Goal: Information Seeking & Learning: Check status

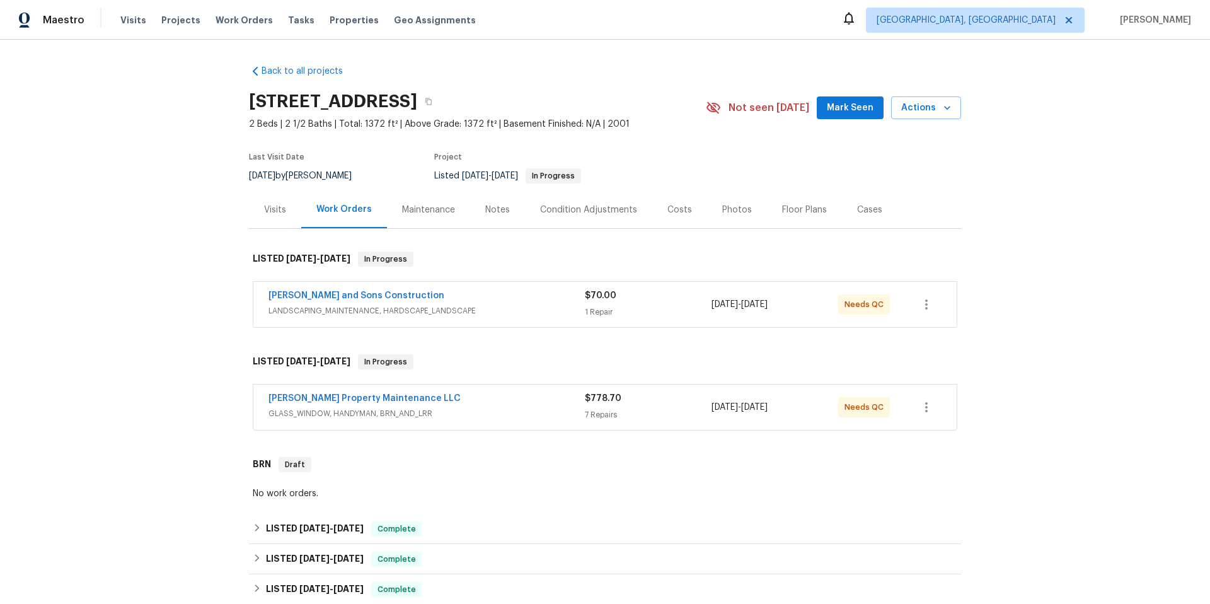
click at [490, 306] on span "LANDSCAPING_MAINTENANCE, HARDSCAPE_LANDSCAPE" at bounding box center [426, 310] width 316 height 13
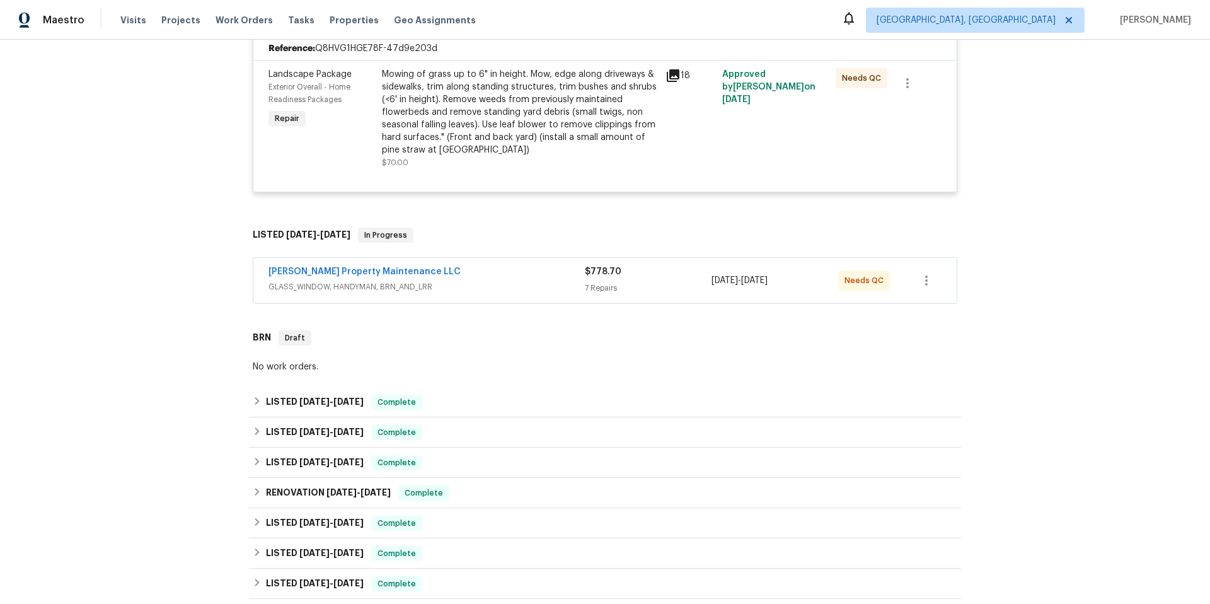
scroll to position [353, 0]
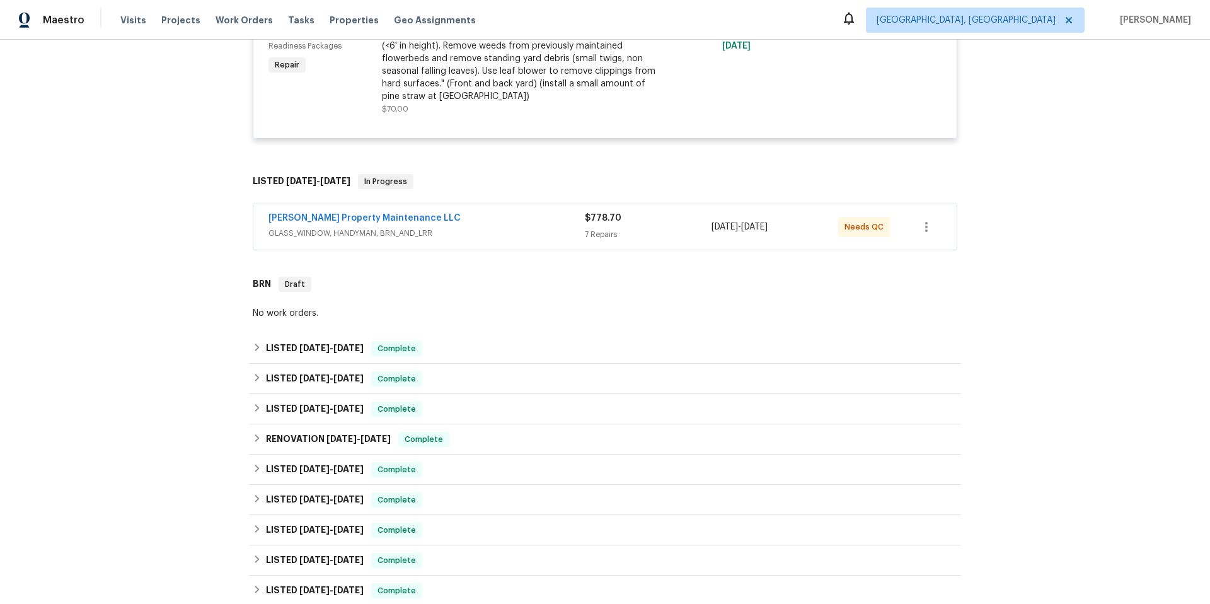
click at [500, 227] on span "GLASS_WINDOW, HANDYMAN, BRN_AND_LRR" at bounding box center [426, 233] width 316 height 13
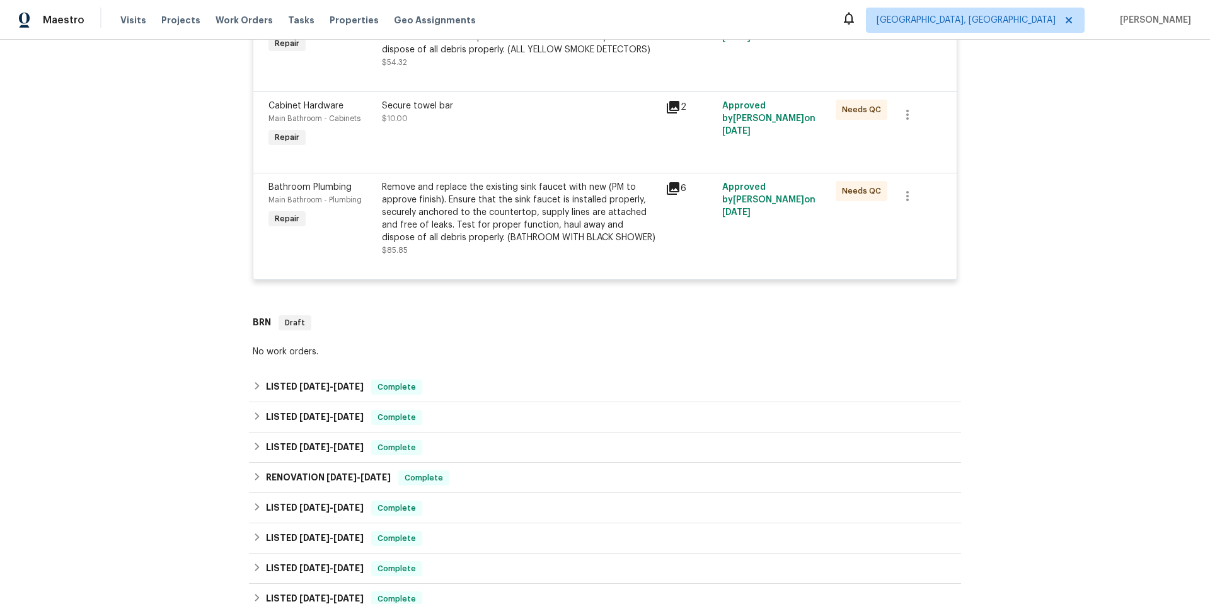
scroll to position [1244, 0]
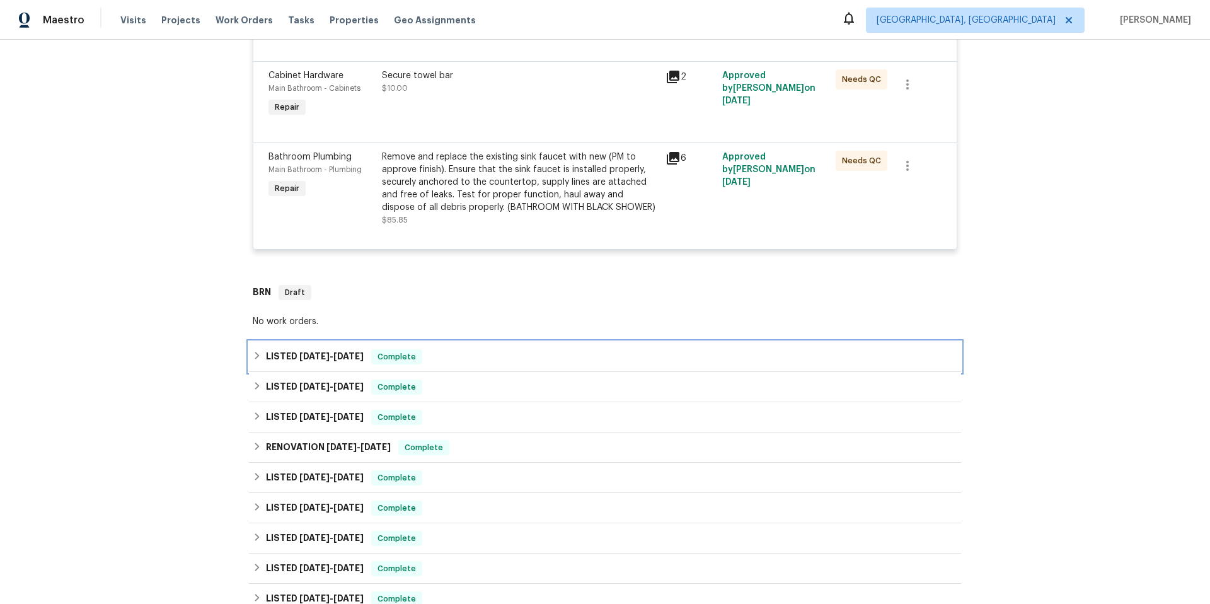
click at [484, 364] on div "LISTED [DATE] - [DATE] Complete" at bounding box center [605, 356] width 704 height 15
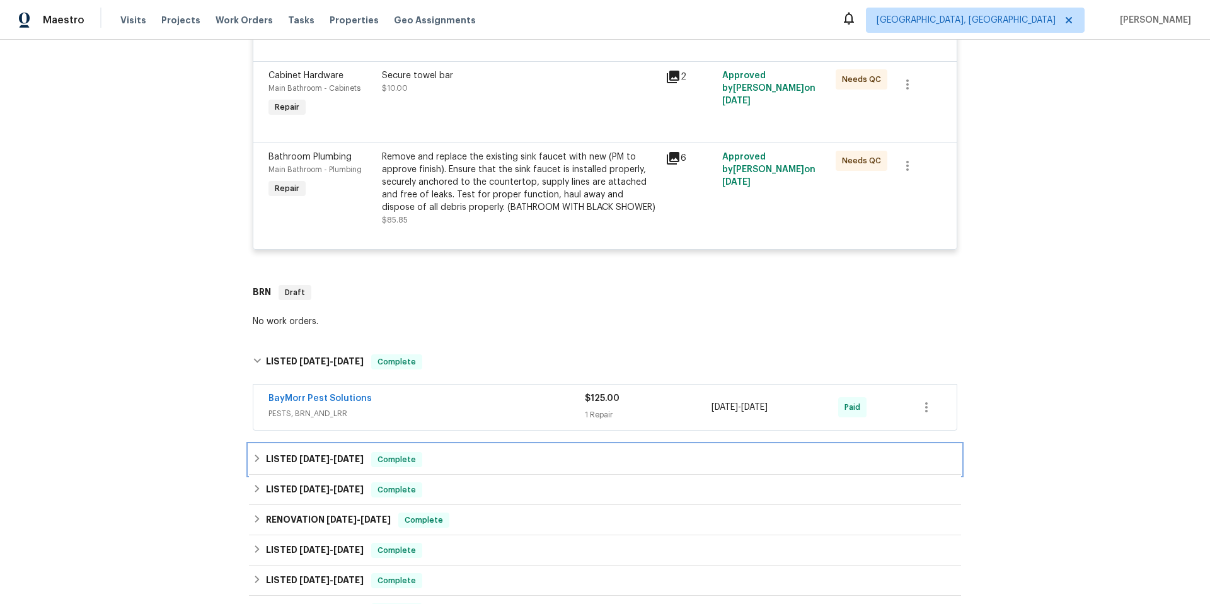
click at [481, 467] on div "LISTED [DATE] - [DATE] Complete" at bounding box center [605, 459] width 704 height 15
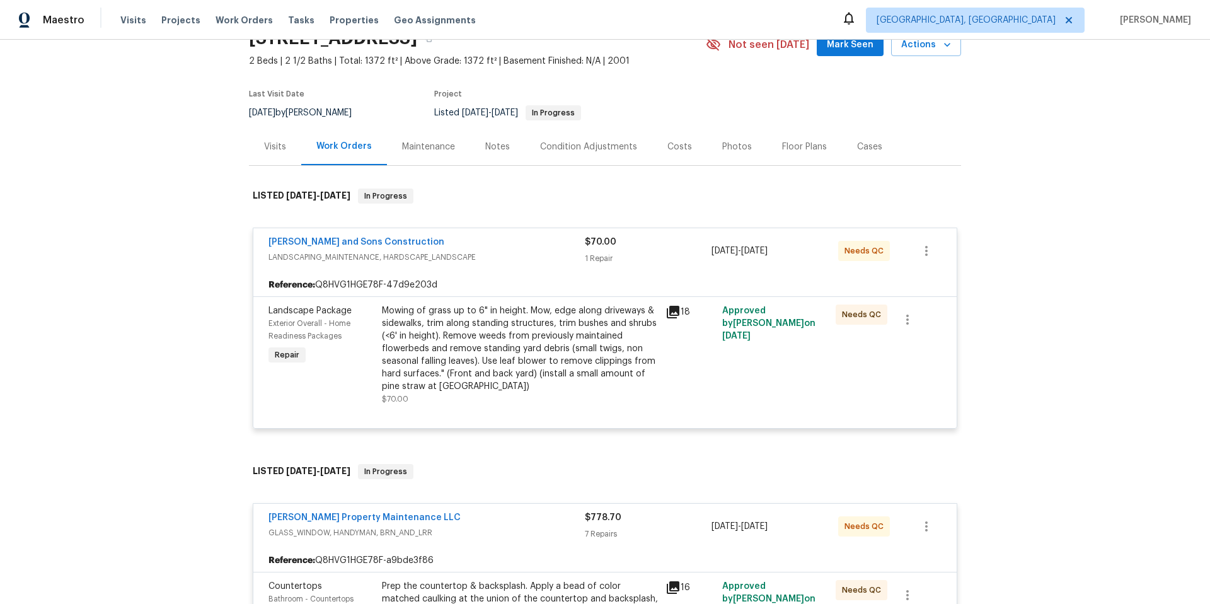
scroll to position [0, 0]
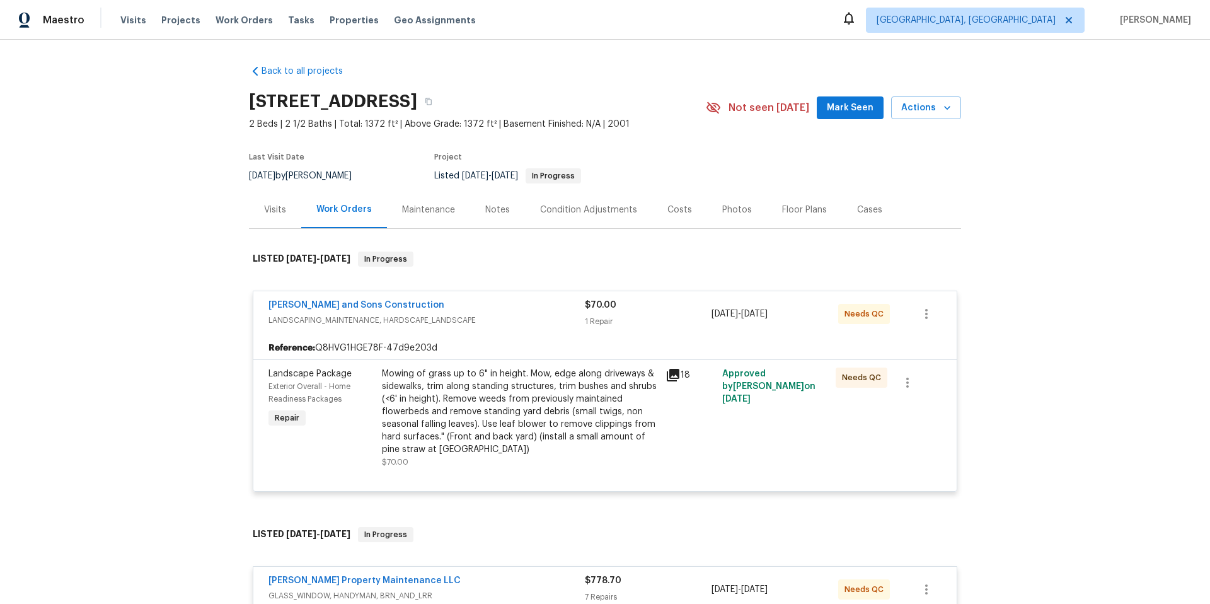
click at [731, 211] on div "Photos" at bounding box center [737, 209] width 30 height 13
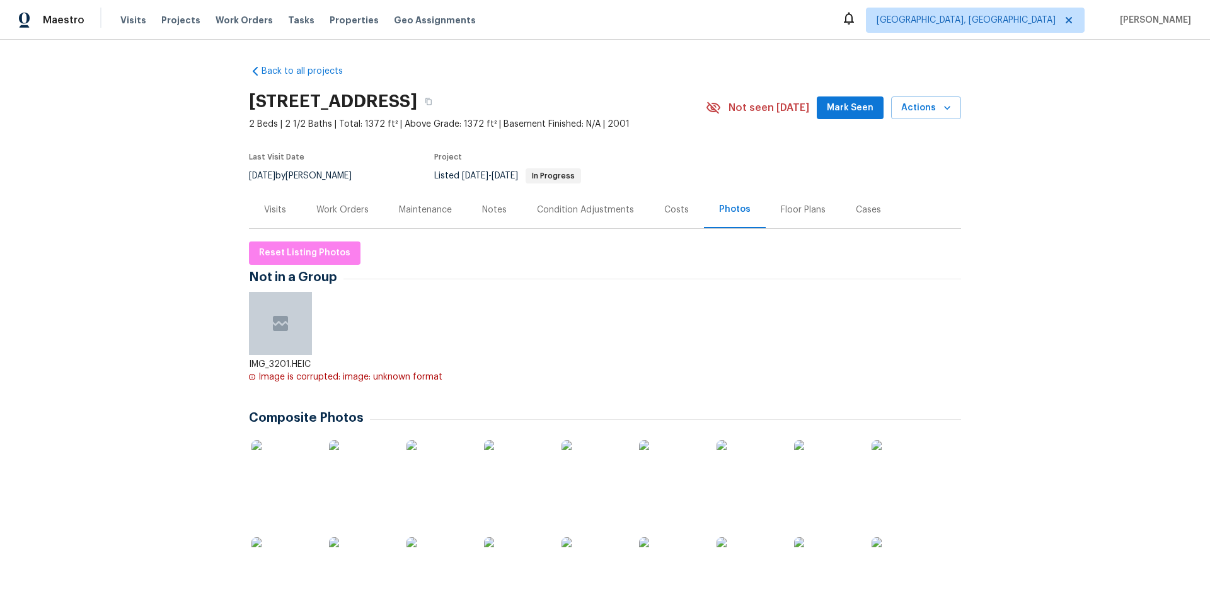
click at [423, 480] on img at bounding box center [437, 471] width 63 height 63
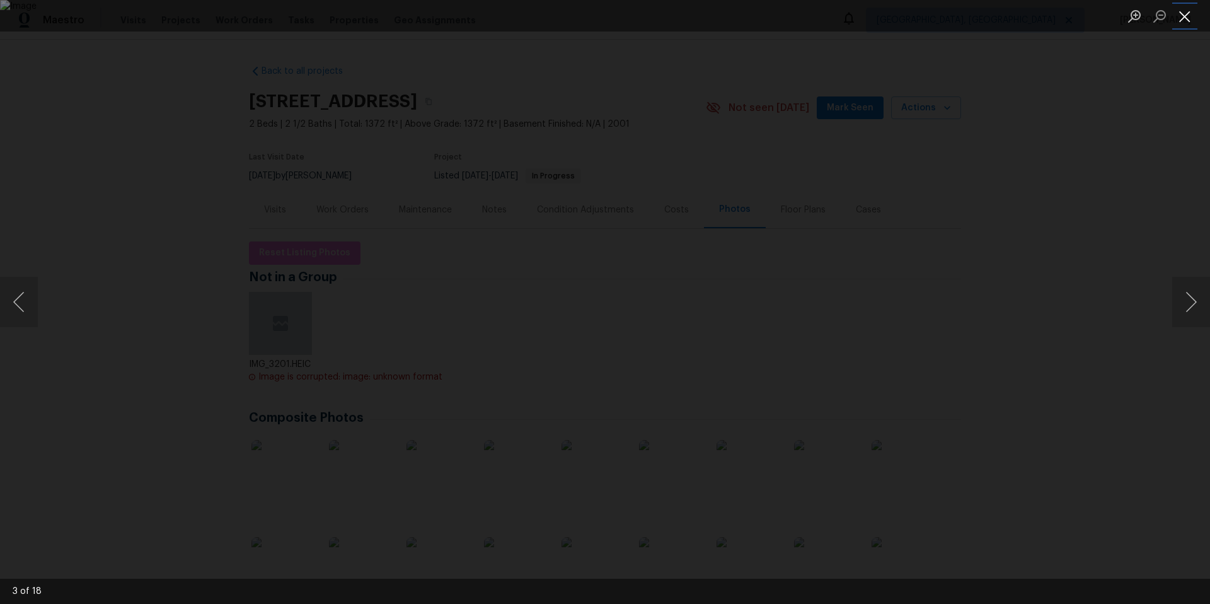
click at [1182, 18] on button "Close lightbox" at bounding box center [1184, 16] width 25 height 22
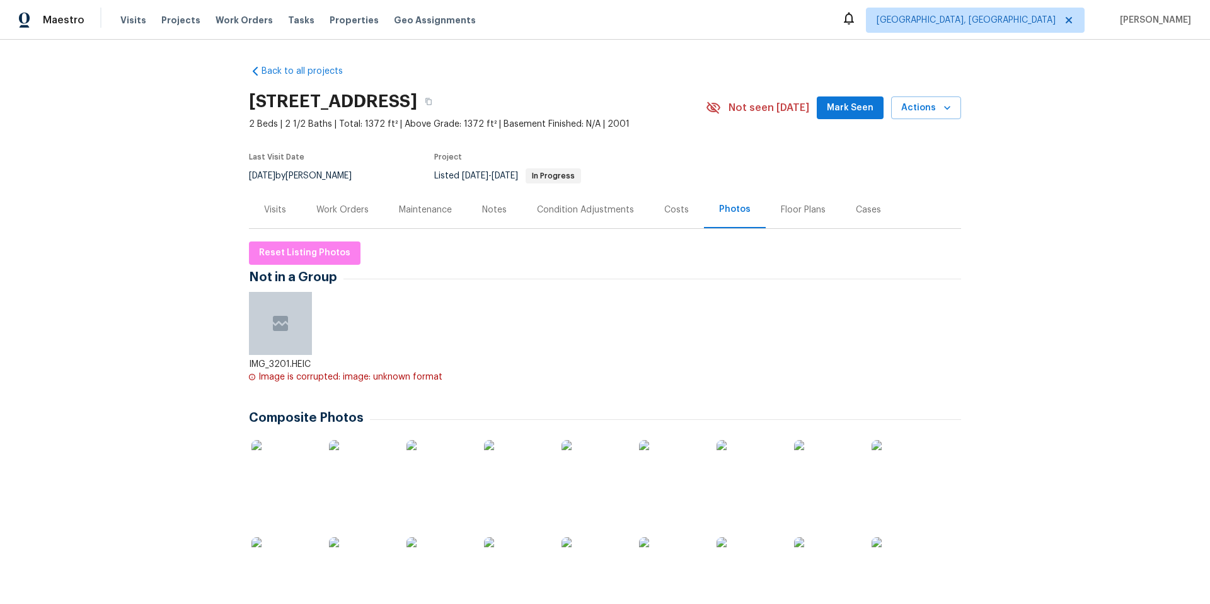
click at [334, 212] on div "Work Orders" at bounding box center [342, 209] width 52 height 13
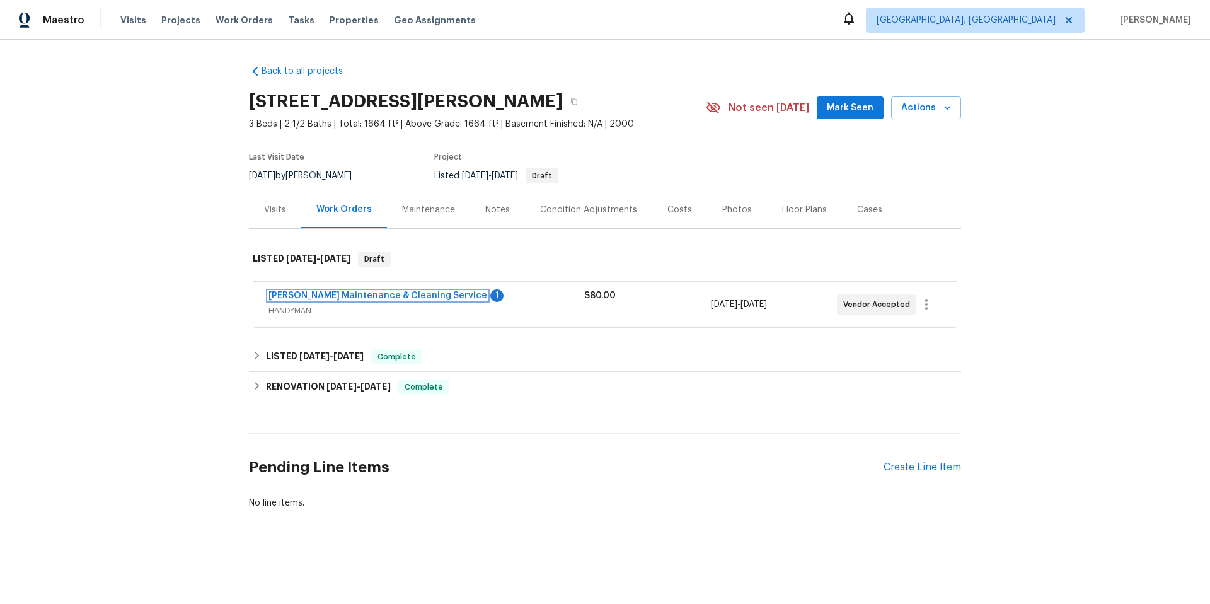
click at [373, 297] on link "Baker's Maintenance & Cleaning Service" at bounding box center [377, 295] width 219 height 9
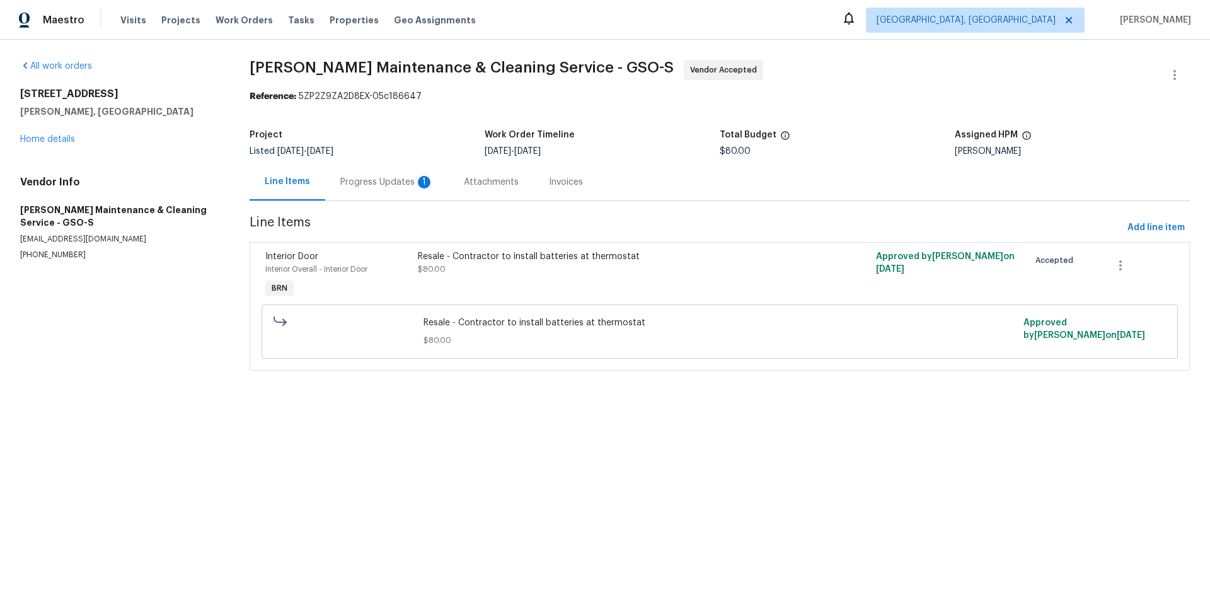
click at [379, 185] on div "Progress Updates 1" at bounding box center [386, 182] width 93 height 13
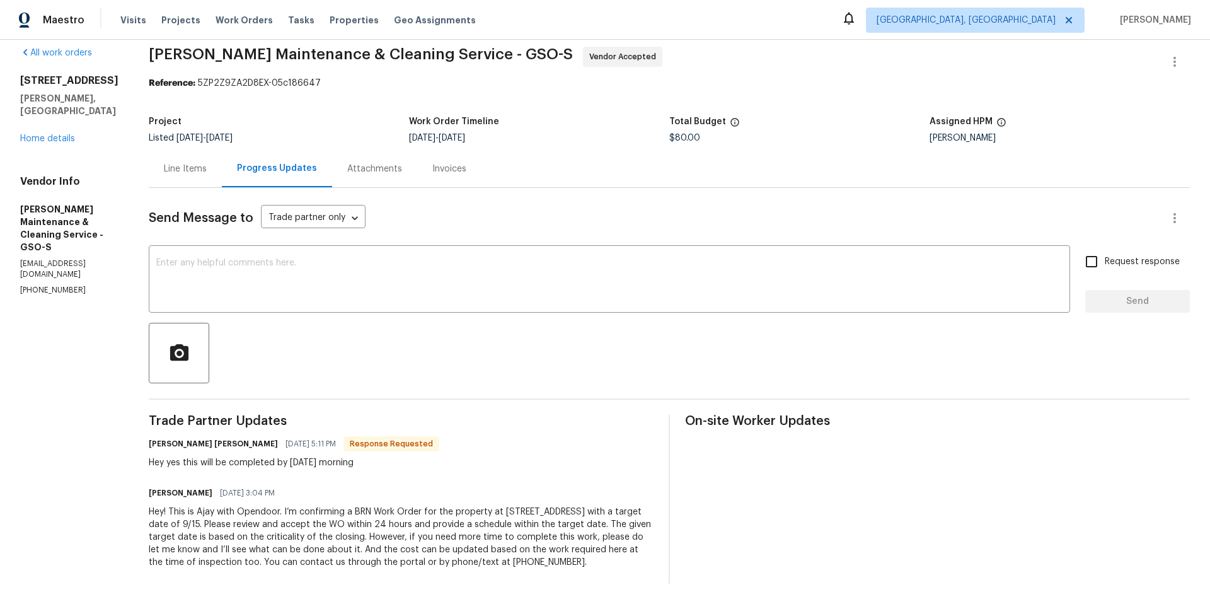
scroll to position [36, 0]
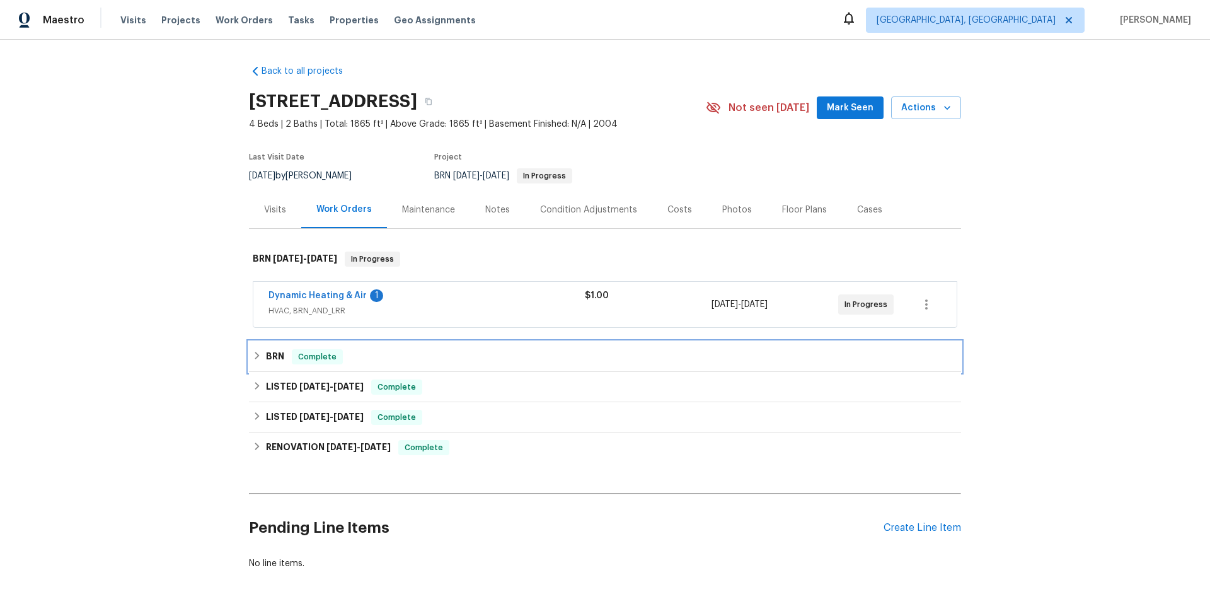
click at [491, 362] on div "BRN Complete" at bounding box center [605, 356] width 704 height 15
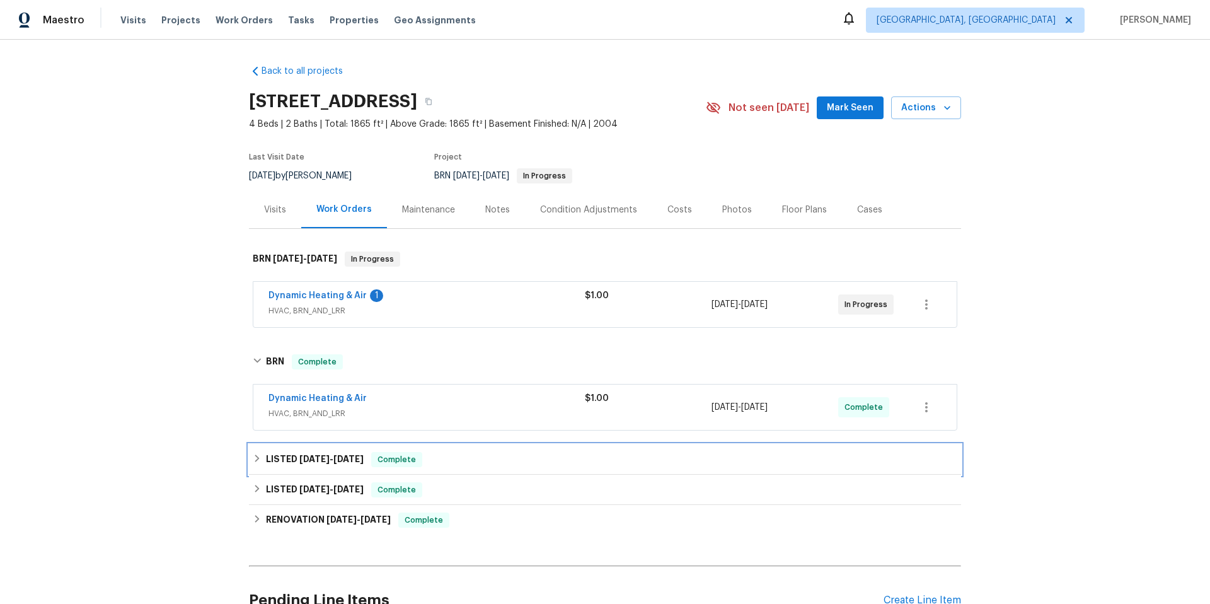
click at [520, 462] on div "LISTED 8/10/25 - 8/12/25 Complete" at bounding box center [605, 459] width 704 height 15
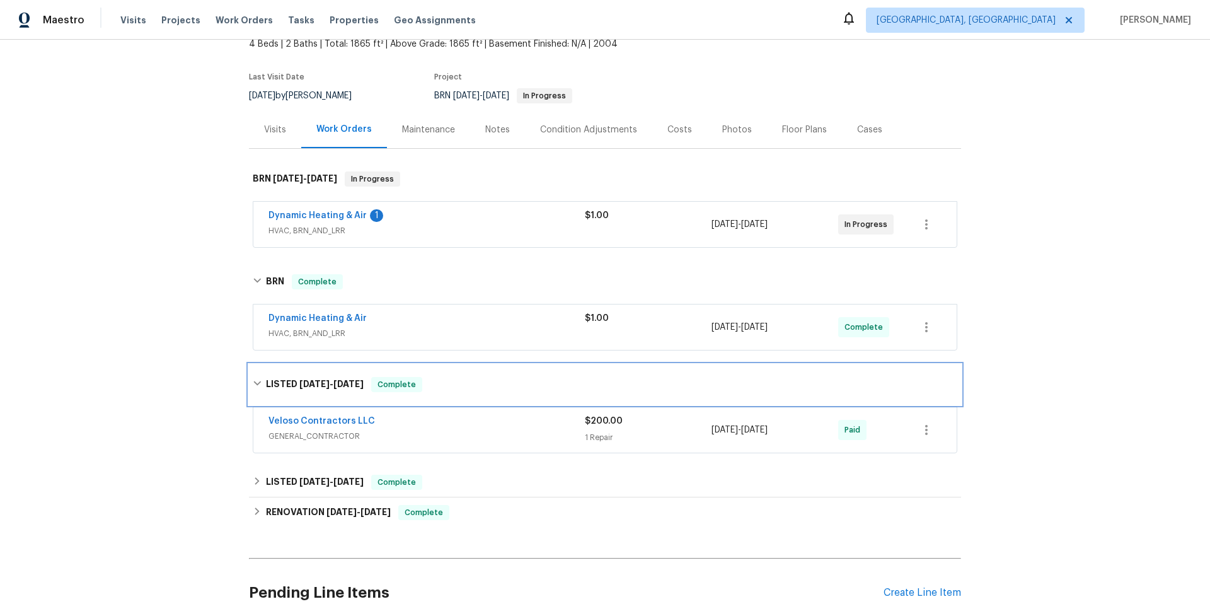
scroll to position [206, 0]
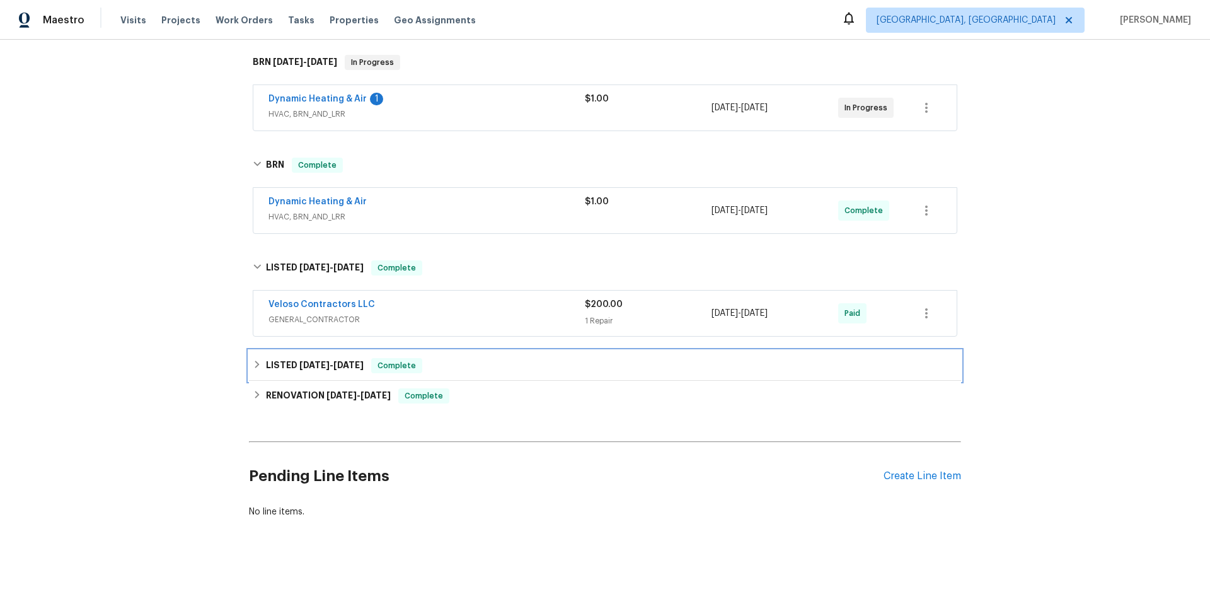
click at [513, 358] on div "LISTED 8/7/25 - 8/9/25 Complete" at bounding box center [605, 365] width 704 height 15
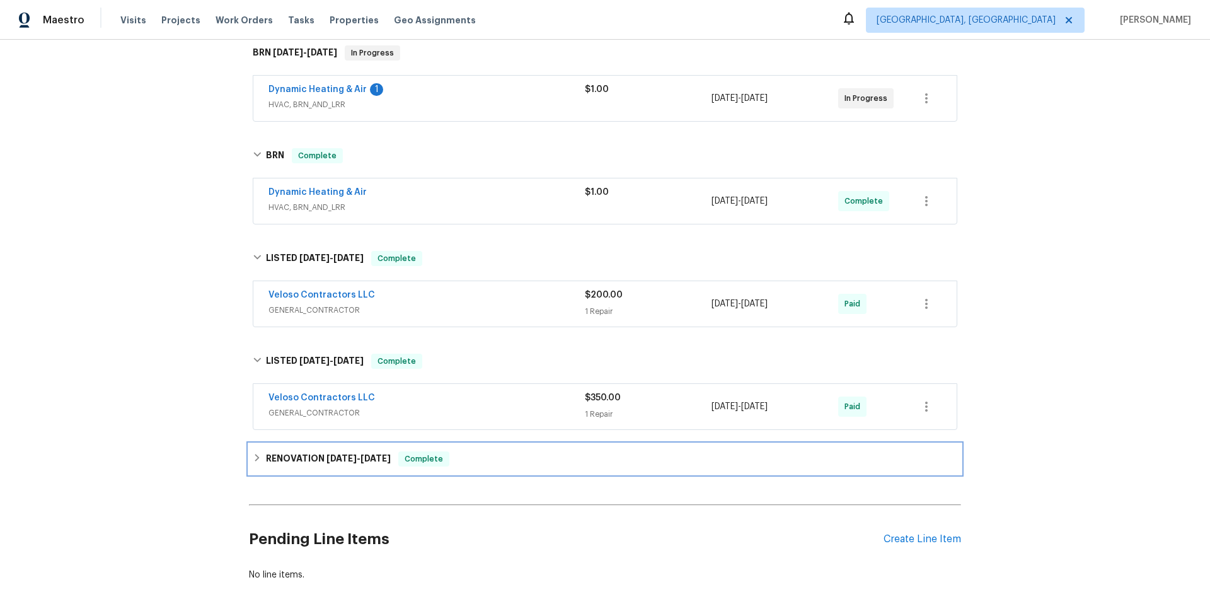
click at [513, 457] on div "RENOVATION 7/16/25 - 8/16/25 Complete" at bounding box center [605, 458] width 704 height 15
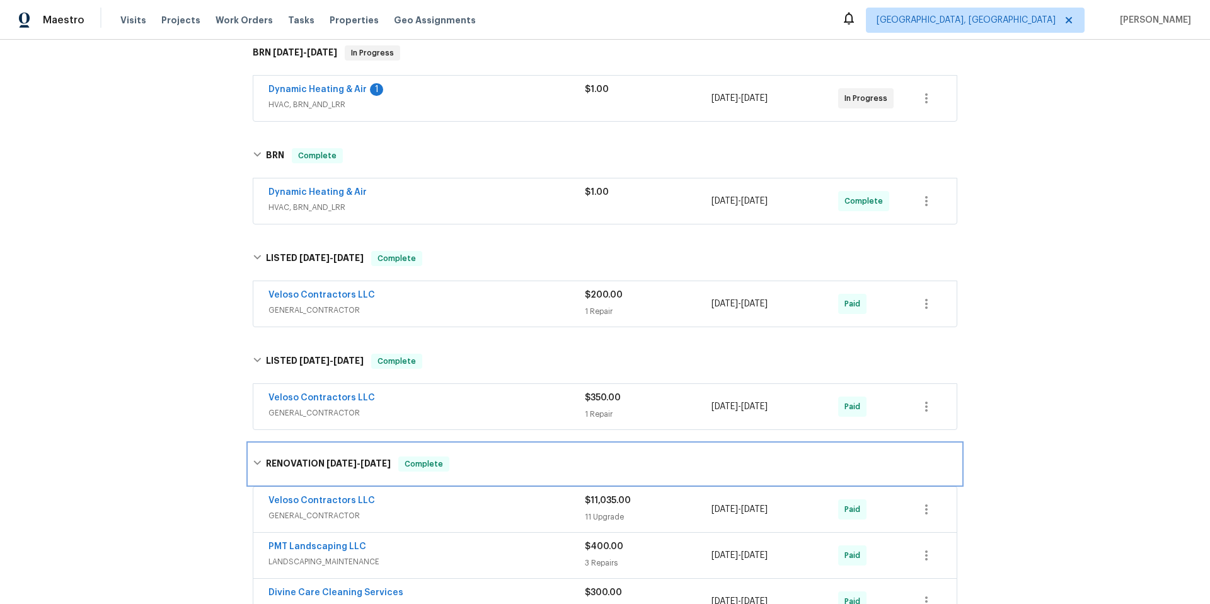
scroll to position [590, 0]
